Goal: Information Seeking & Learning: Learn about a topic

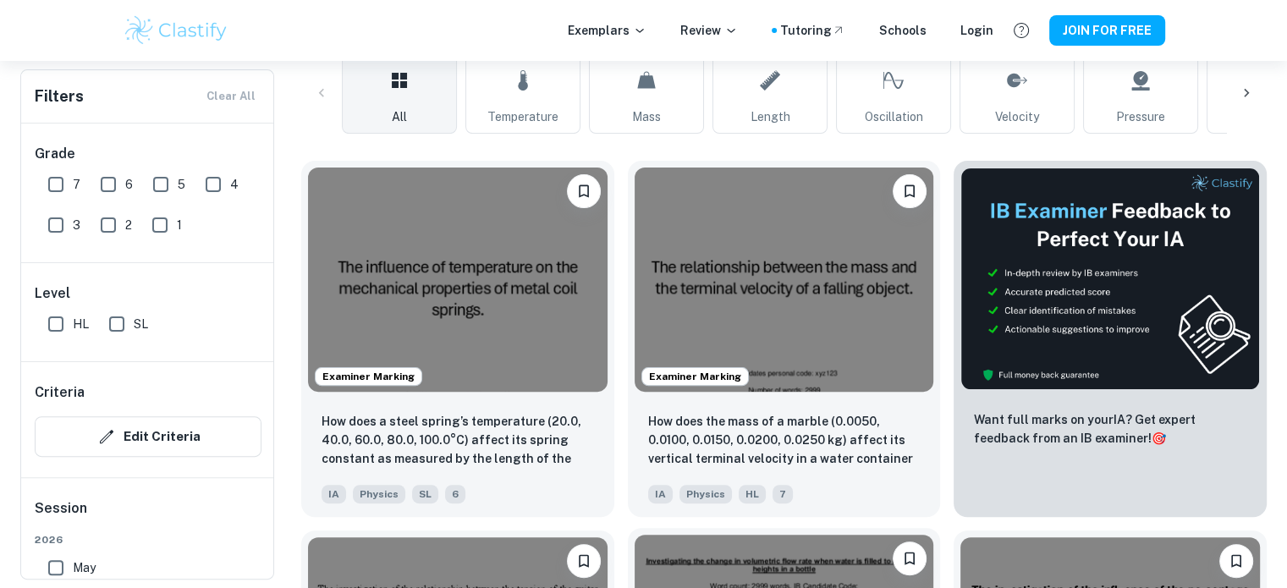
scroll to position [420, 0]
click at [60, 182] on input "7" at bounding box center [56, 185] width 34 height 34
checkbox input "true"
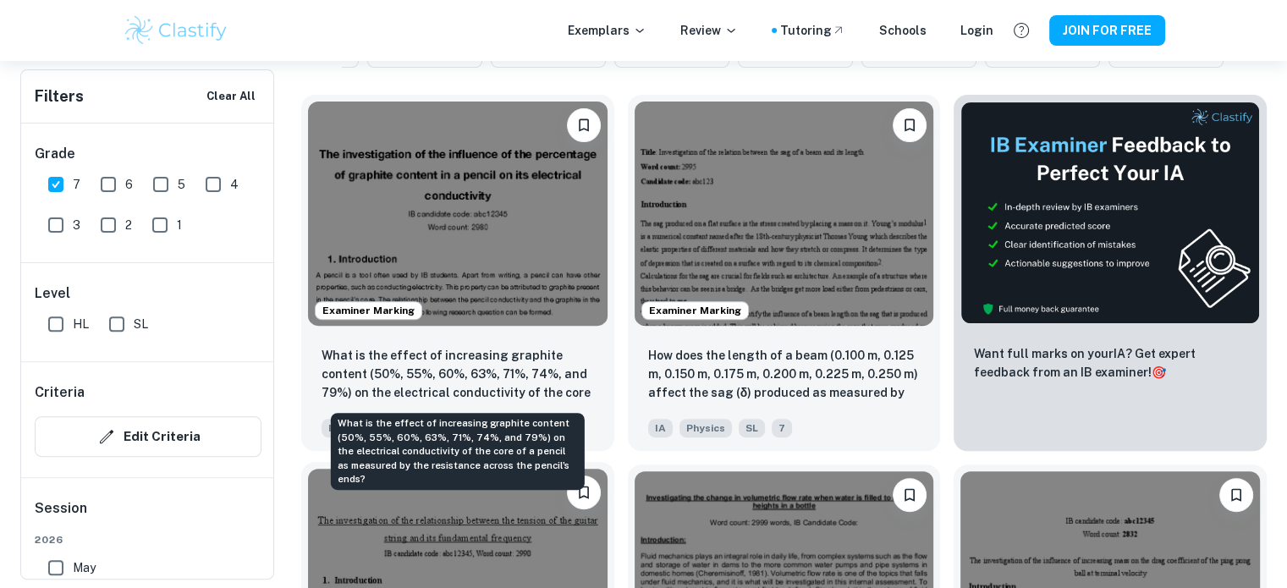
scroll to position [525, 0]
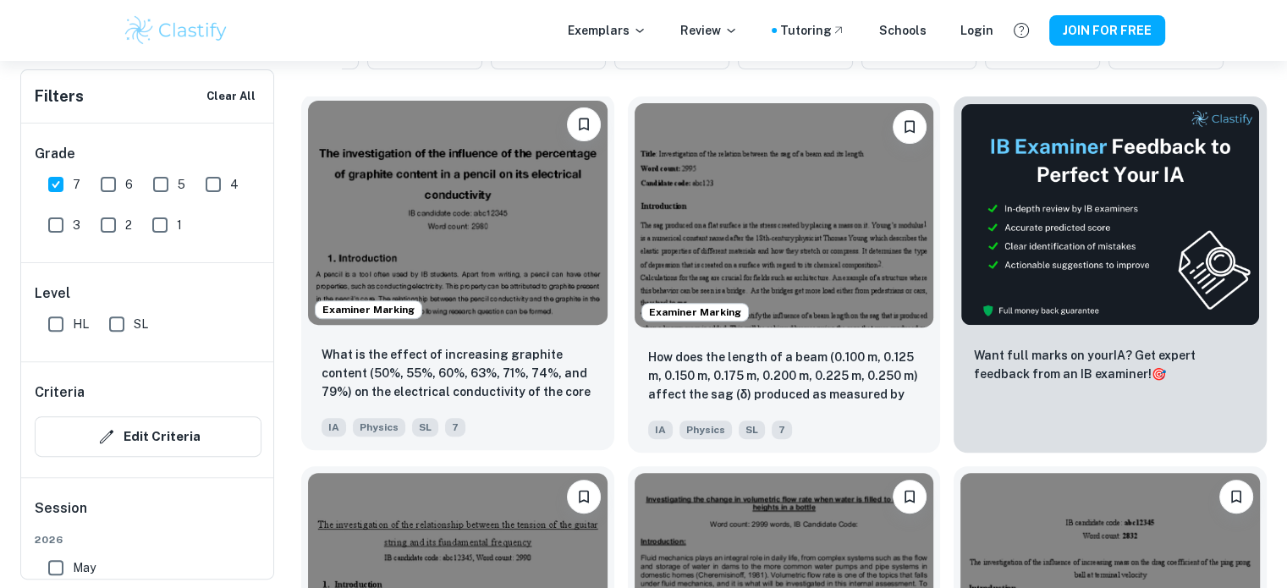
click at [488, 287] on img at bounding box center [458, 213] width 300 height 224
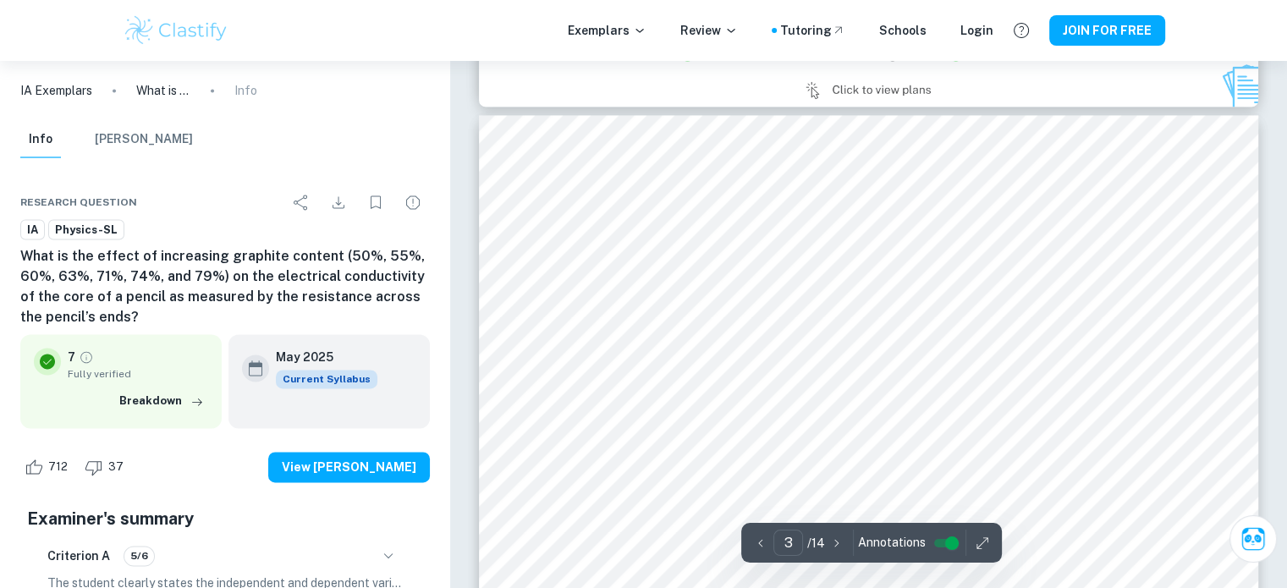
scroll to position [2433, 0]
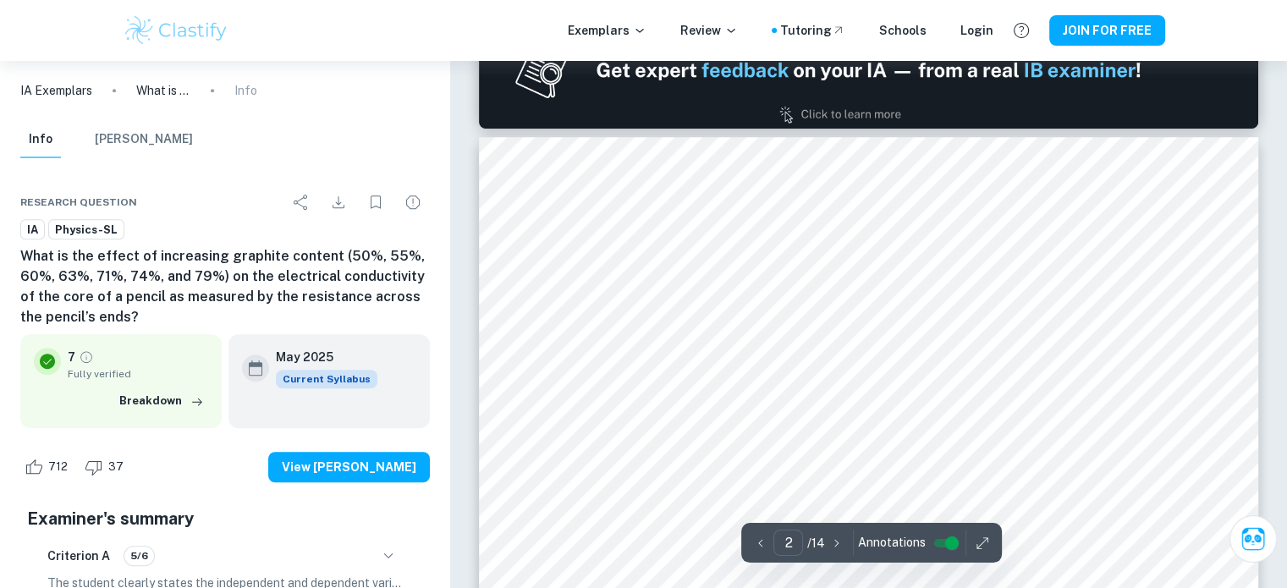
type input "1"
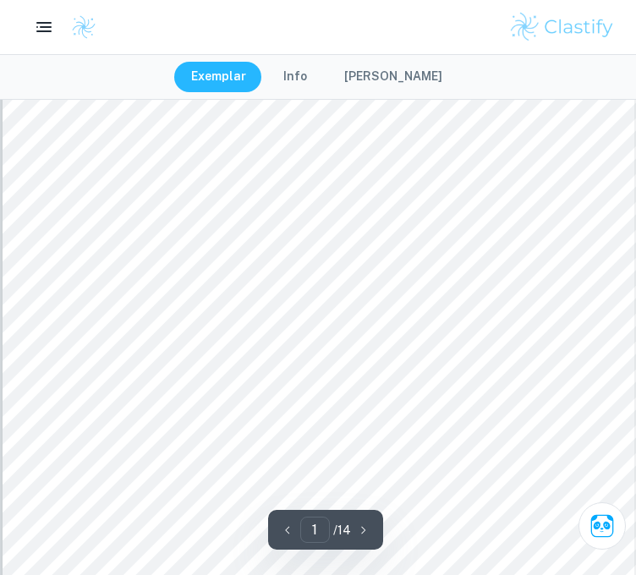
scroll to position [68, 0]
